Goal: Task Accomplishment & Management: Manage account settings

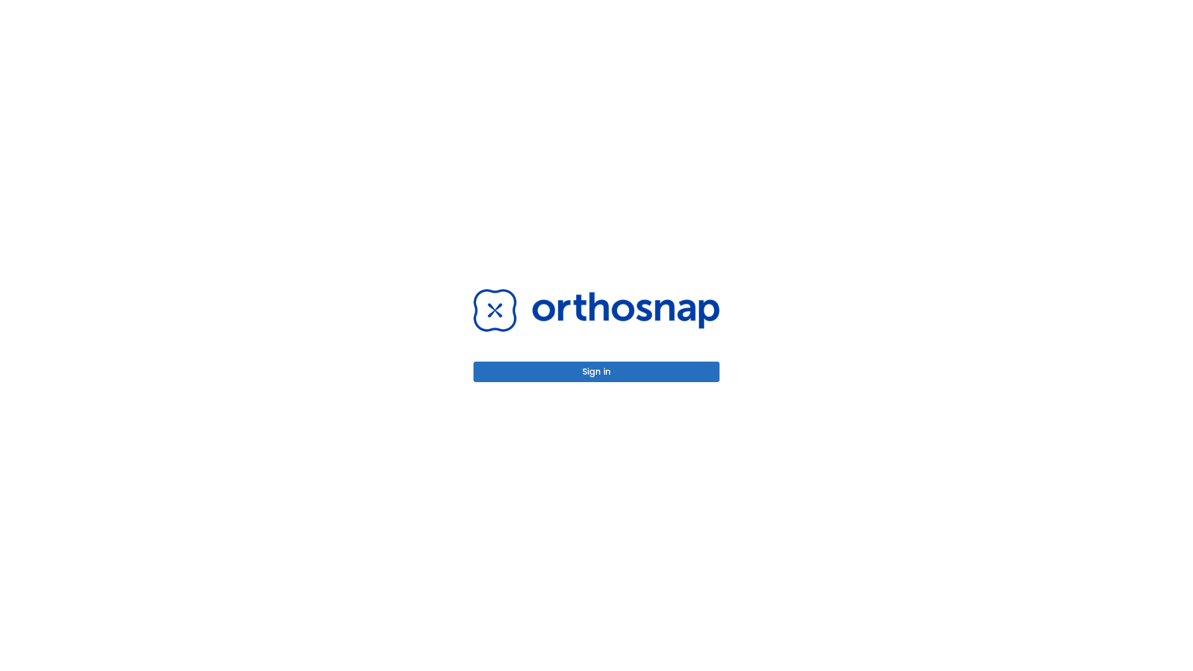
click at [596, 372] on button "Sign in" at bounding box center [596, 372] width 246 height 21
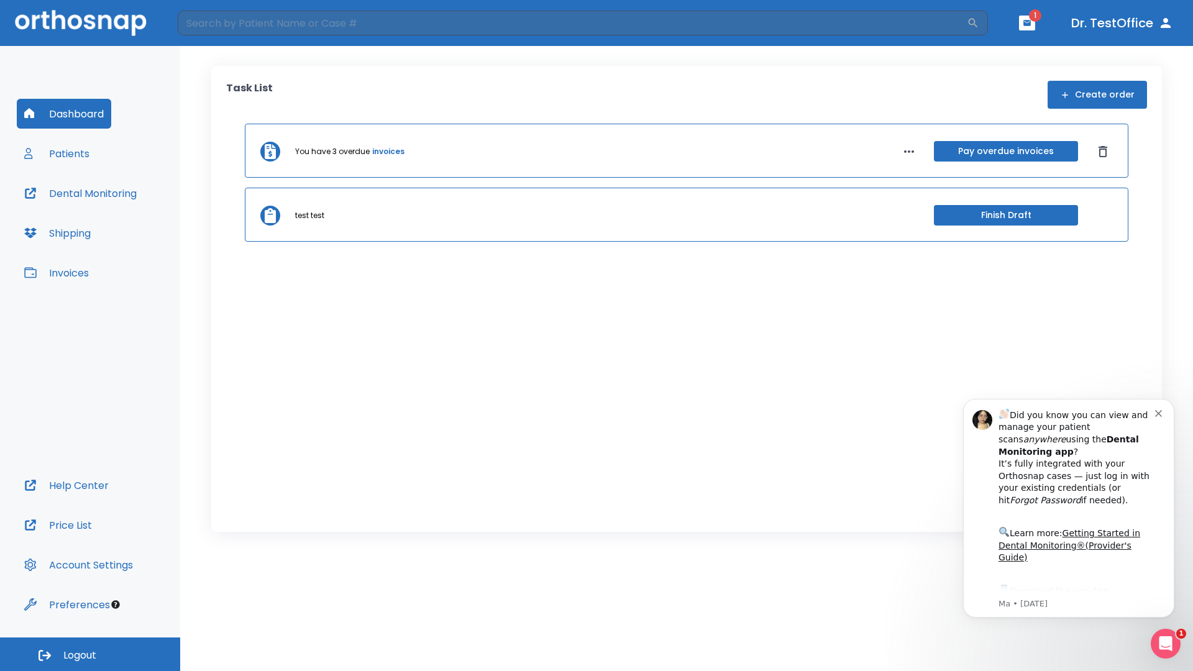
click at [90, 654] on span "Logout" at bounding box center [79, 656] width 33 height 14
